Goal: Find specific page/section: Find specific page/section

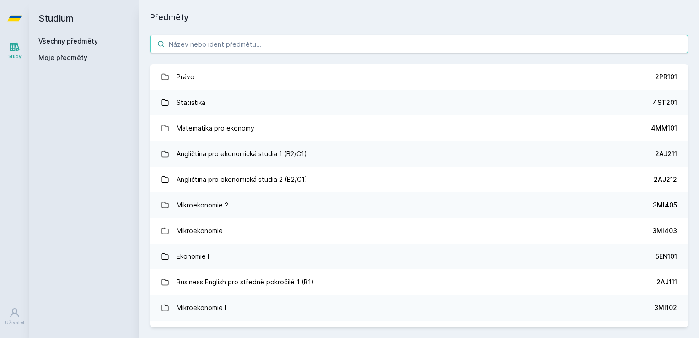
click at [202, 42] on input "search" at bounding box center [419, 44] width 538 height 18
click at [436, 48] on input "search" at bounding box center [419, 44] width 538 height 18
type input "1"
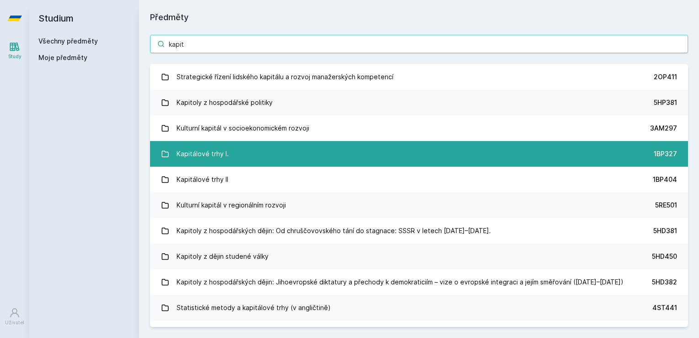
type input "kapit"
click at [315, 146] on link "Kapitálové trhy I. 1BP327" at bounding box center [419, 154] width 538 height 26
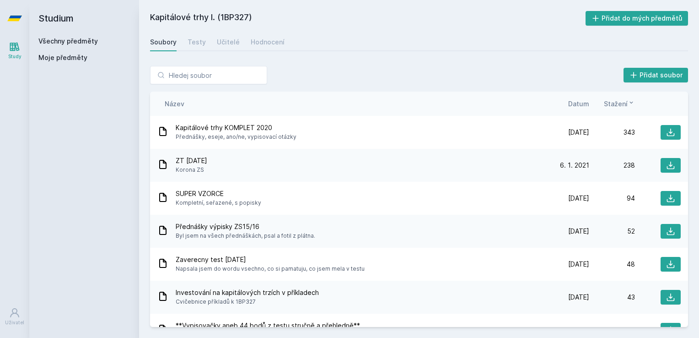
click at [571, 100] on span "Datum" at bounding box center [578, 104] width 21 height 10
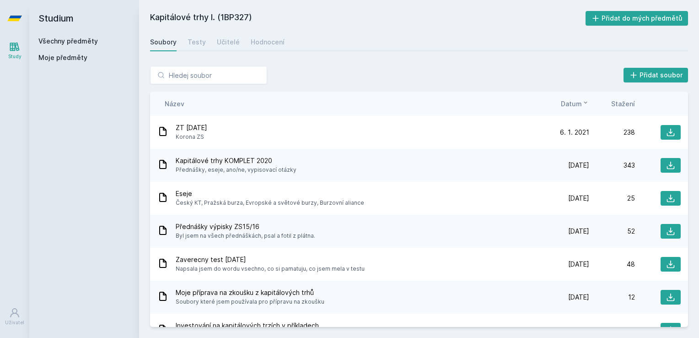
click at [485, 70] on div "Přidat soubor" at bounding box center [419, 75] width 538 height 18
click at [209, 43] on div "Soubory Testy Učitelé Hodnocení" at bounding box center [419, 42] width 538 height 18
click at [204, 43] on div "Soubory Testy Učitelé Hodnocení" at bounding box center [419, 42] width 538 height 18
click at [196, 43] on div "Testy" at bounding box center [197, 42] width 18 height 9
